Goal: Use online tool/utility

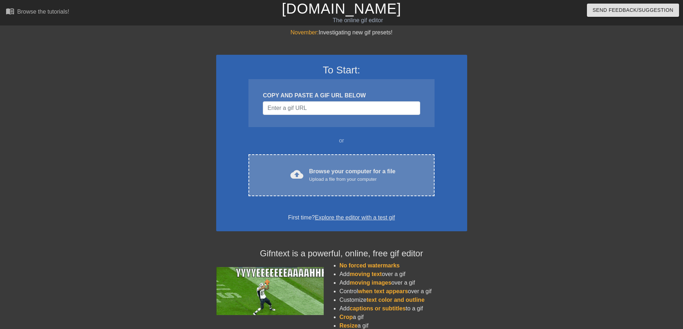
click at [347, 165] on div "cloud_upload Browse your computer for a file Upload a file from your computer C…" at bounding box center [341, 175] width 186 height 42
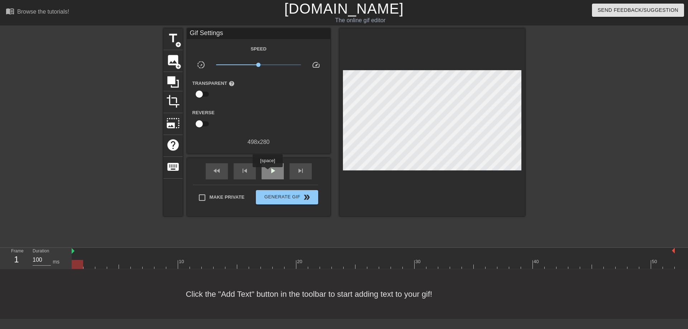
click at [268, 172] on span "play_arrow" at bounding box center [272, 171] width 9 height 9
click at [271, 172] on span "pause" at bounding box center [272, 171] width 9 height 9
click at [271, 172] on span "play_arrow" at bounding box center [272, 171] width 9 height 9
click at [271, 172] on span "pause" at bounding box center [272, 171] width 9 height 9
click at [174, 43] on span "title" at bounding box center [173, 39] width 14 height 14
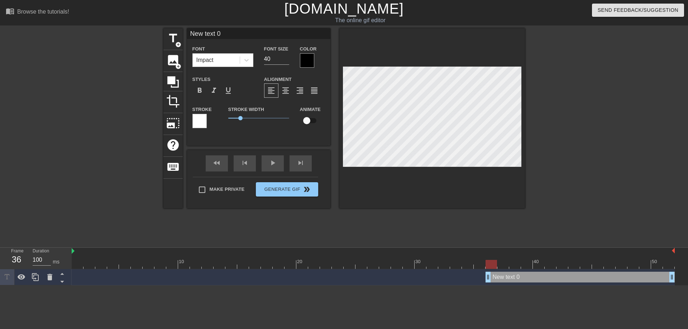
scroll to position [1, 2]
type input "H"
type textarea "H"
type input "HA"
type textarea "HA"
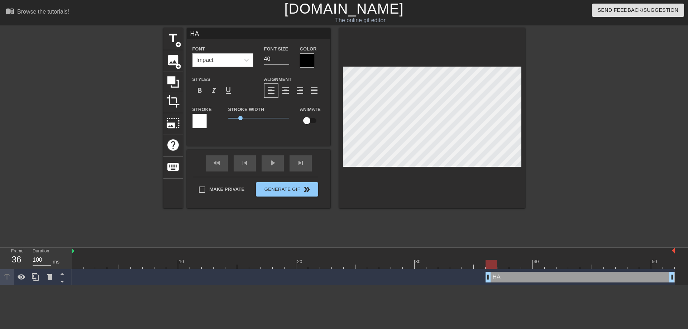
type input "HAP"
type textarea "HAP"
type input "HAPP"
type textarea "HAPP"
type input "HAPPY"
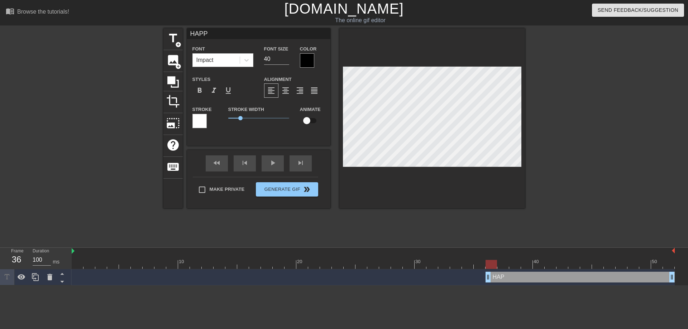
type textarea "HAPPY"
type input "HAPPY"
type textarea "HAPPY"
type input "HAPPY B"
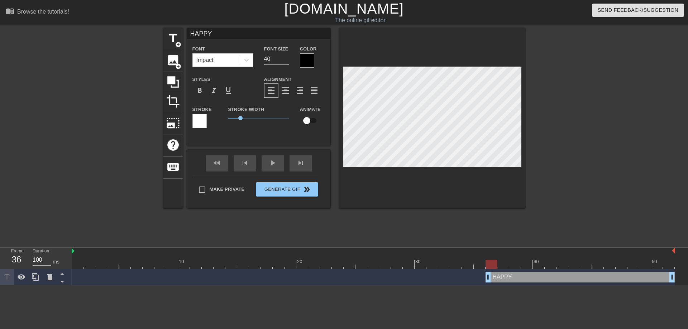
type textarea "HAPPY B"
type input "HAPPY B-"
type textarea "HAPPY B-"
type input "HAPPY B-D"
type textarea "HAPPY B-D"
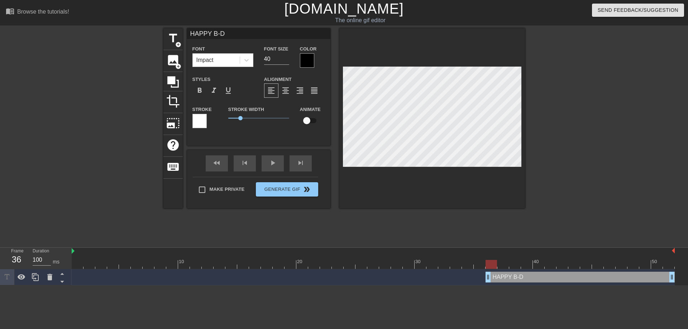
type input "HAPPY B-DA"
type textarea "HAPPY B-DA"
type input "HAPPY B-DAY"
type textarea "HAPPY B-DAY"
type input "HAPPY B-DAY"
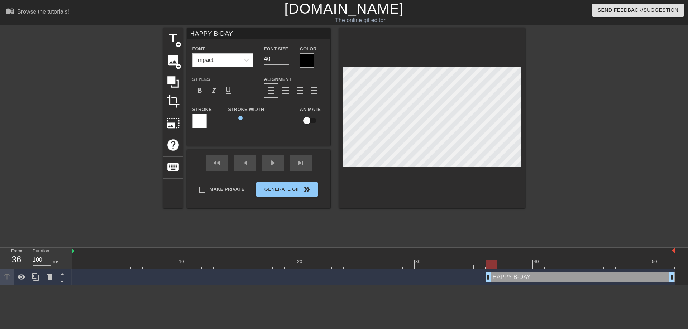
type textarea "HAPPY B-DAY"
type input "HAPPY B-DAY N"
type textarea "HAPPY B-DAY NA"
type input "HAPPY B-DAY [PERSON_NAME]"
type textarea "HAPPY B-DAY [PERSON_NAME]"
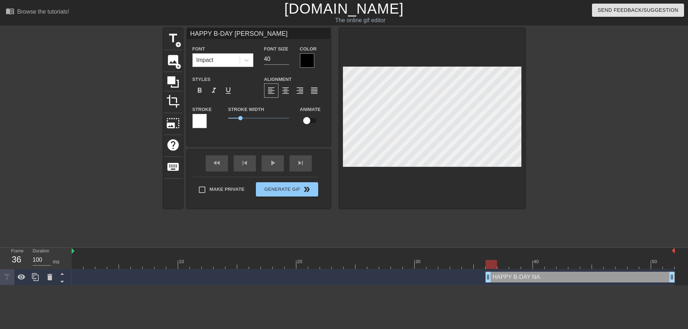
type input "HAPPY B-DAY NATA"
type textarea "HAPPY B-DAY NATA"
type input "HAPPY B-DAY NATAS"
type textarea "HAPPY B-DAY NATAS"
type input "HAPPY B-DAY NATASH"
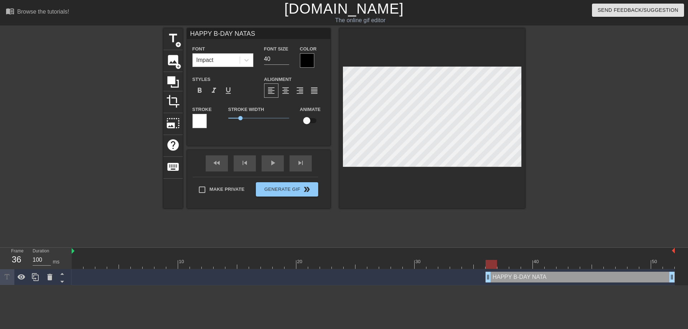
type textarea "HAPPY B-DAY NATASH"
type input "HAPPY B-DAY [PERSON_NAME]"
type textarea "HAPPY B-DAY [PERSON_NAME]"
type input "HAPPY B-DAY [PERSON_NAME]!"
type textarea "HAPPY B-DAY [PERSON_NAME]!"
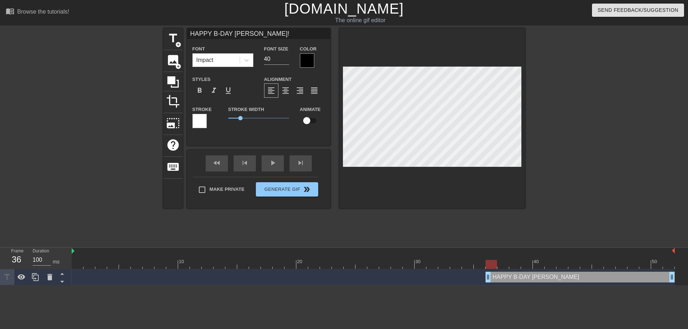
scroll to position [1, 5]
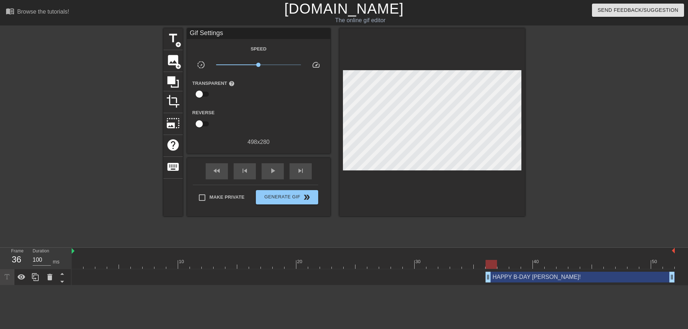
click at [570, 129] on div at bounding box center [587, 135] width 107 height 215
click at [276, 170] on span "play_arrow" at bounding box center [272, 171] width 9 height 9
click at [301, 199] on span "Generate Gif double_arrow" at bounding box center [287, 197] width 56 height 9
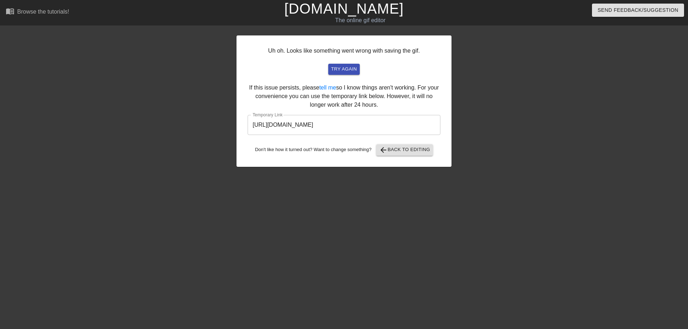
click at [341, 128] on input "[URL][DOMAIN_NAME]" at bounding box center [344, 125] width 193 height 20
